Goal: Contribute content: Add original content to the website for others to see

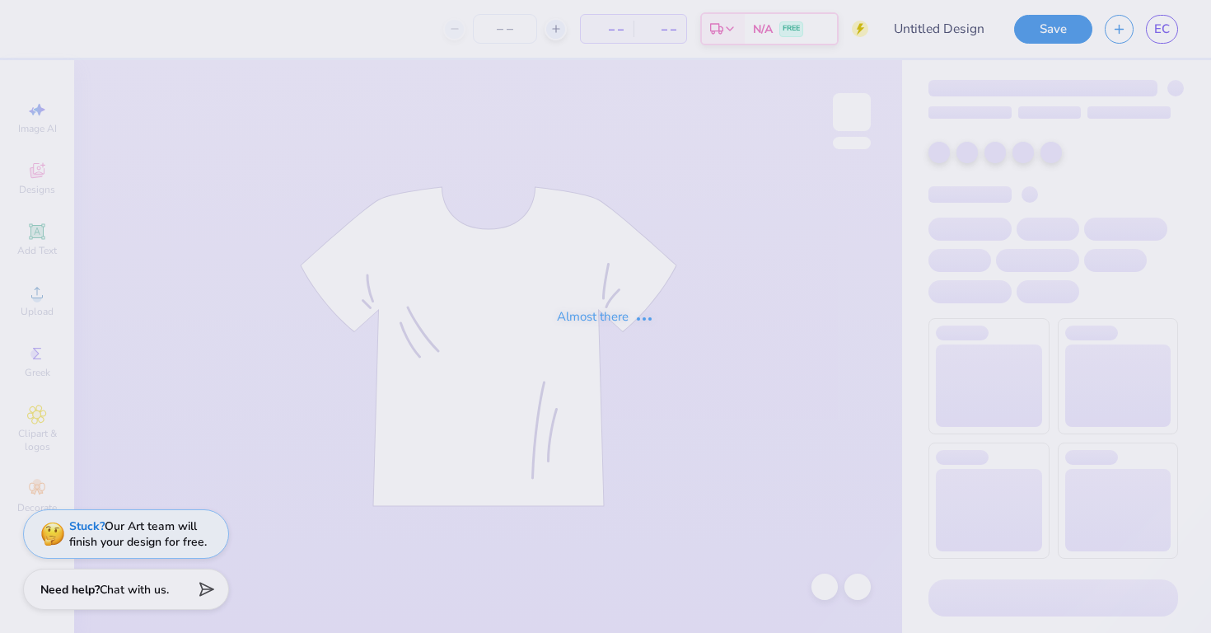
type input "Guys day tee shirt"
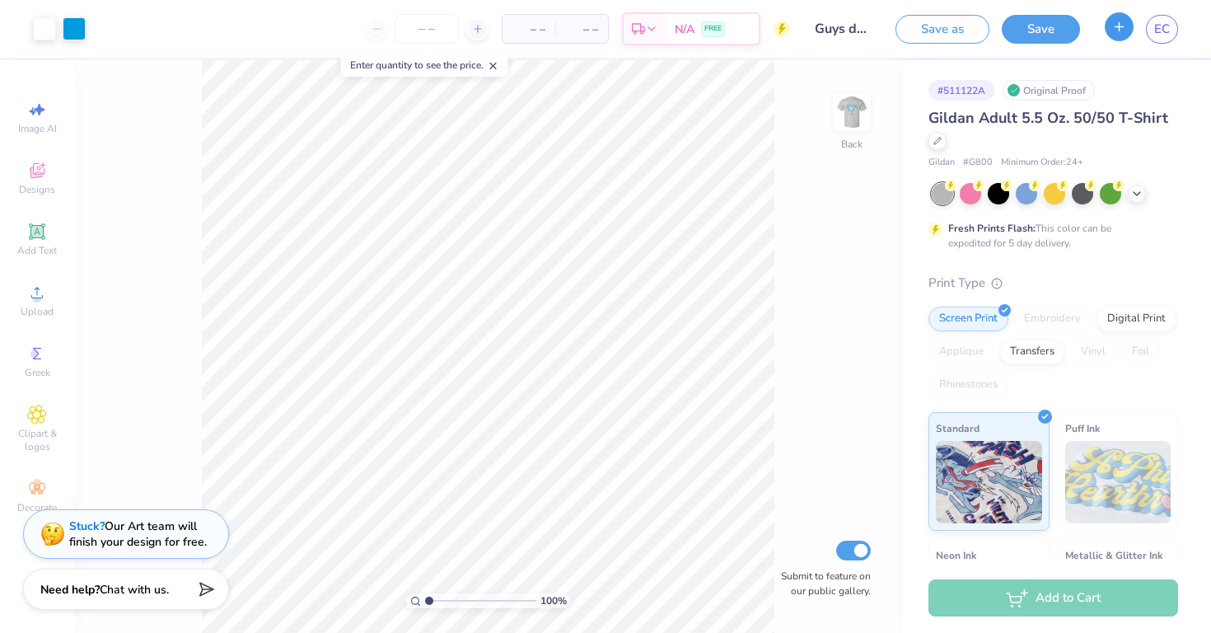
click at [1117, 34] on button "button" at bounding box center [1119, 26] width 29 height 29
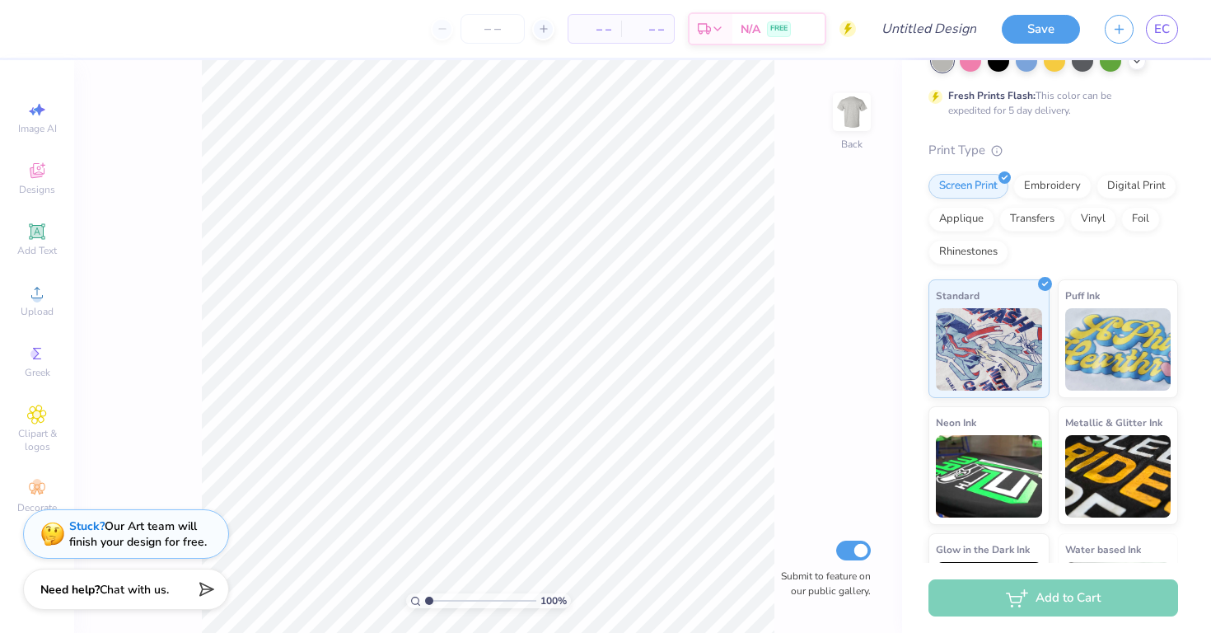
scroll to position [194, 0]
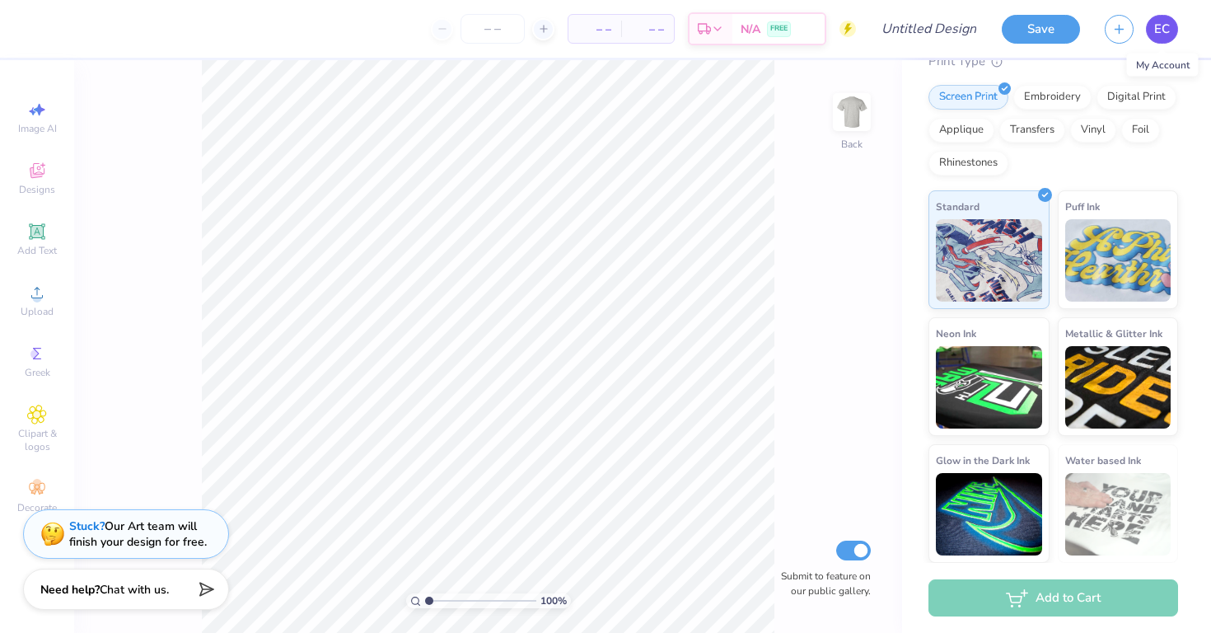
click at [1162, 28] on span "EC" at bounding box center [1162, 29] width 16 height 19
